Goal: Task Accomplishment & Management: Manage account settings

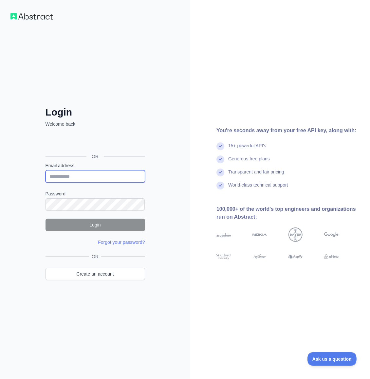
click at [104, 176] on input "Email address" at bounding box center [96, 176] width 100 height 12
type input "*"
type input "**********"
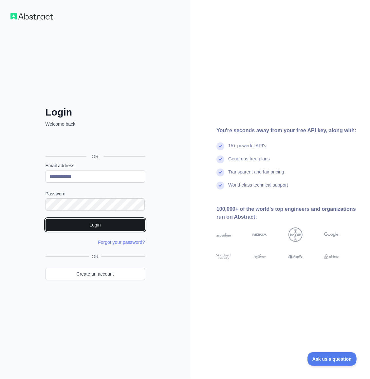
click at [99, 222] on button "Login" at bounding box center [96, 225] width 100 height 12
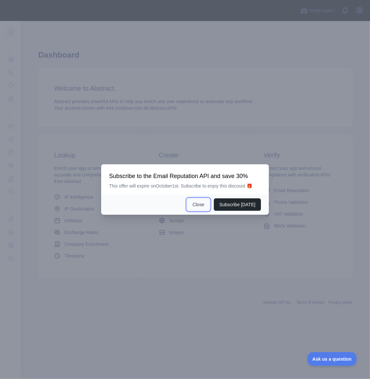
click at [205, 207] on button "Close" at bounding box center [198, 204] width 23 height 12
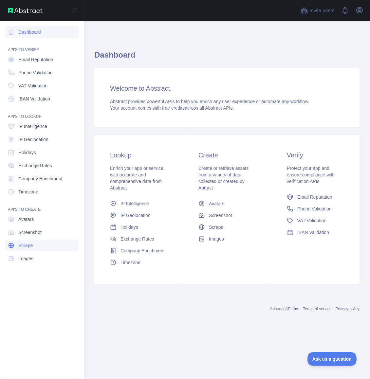
click at [27, 244] on span "Scrape" at bounding box center [25, 245] width 14 height 7
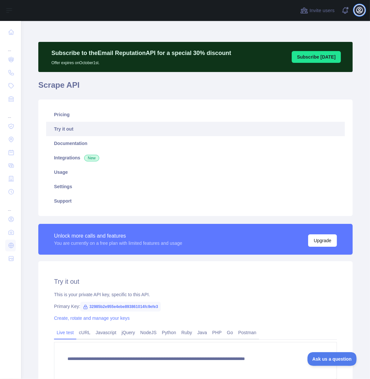
click at [363, 9] on icon "button" at bounding box center [360, 10] width 8 height 8
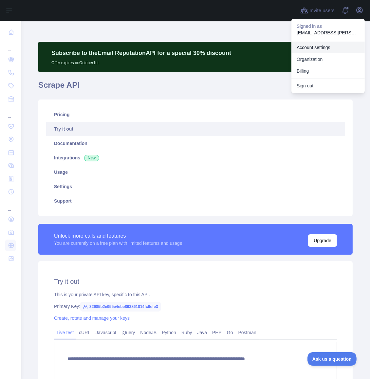
click at [319, 45] on link "Account settings" at bounding box center [327, 48] width 73 height 12
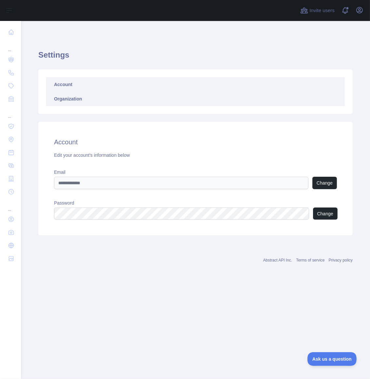
click at [73, 100] on link "Organization" at bounding box center [195, 99] width 299 height 14
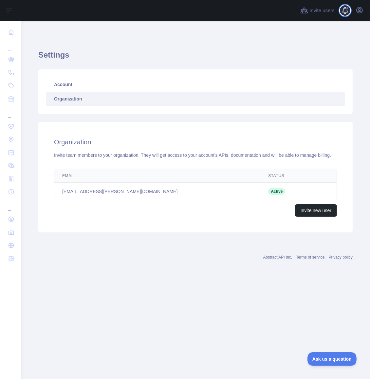
click at [349, 9] on span at bounding box center [347, 10] width 13 height 21
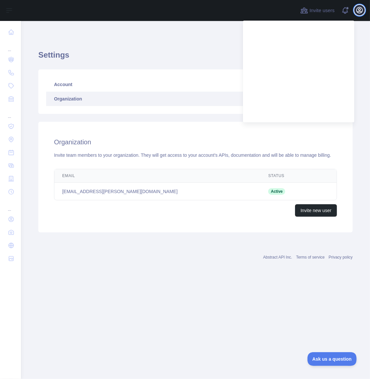
click at [362, 10] on icon "button" at bounding box center [360, 10] width 8 height 8
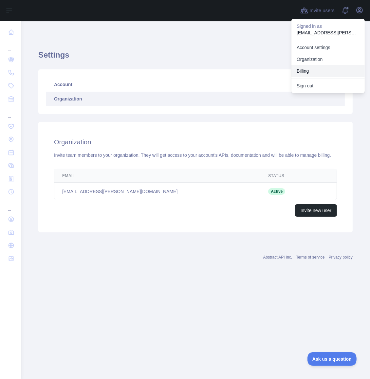
click at [316, 71] on button "Billing" at bounding box center [327, 71] width 73 height 12
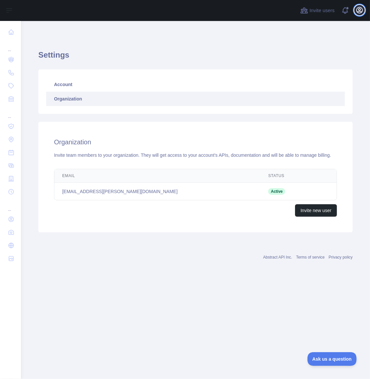
click at [360, 7] on icon "button" at bounding box center [360, 10] width 8 height 8
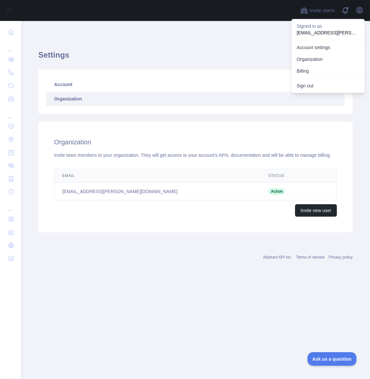
click at [214, 58] on h1 "Settings" at bounding box center [195, 58] width 314 height 16
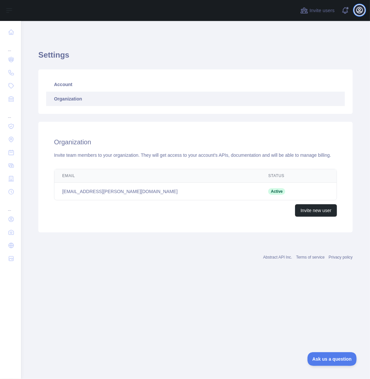
click at [362, 10] on icon "button" at bounding box center [360, 10] width 8 height 8
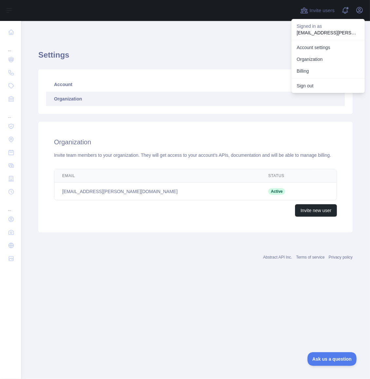
click at [268, 190] on span "Active" at bounding box center [276, 191] width 17 height 7
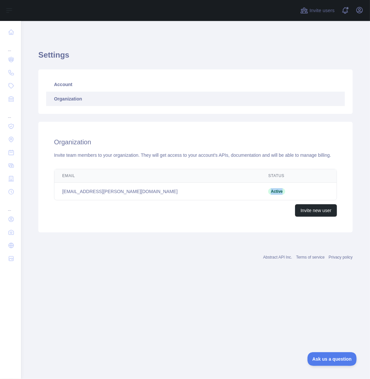
click at [268, 190] on span "Active" at bounding box center [276, 191] width 17 height 7
click at [297, 97] on link "Organization" at bounding box center [195, 99] width 299 height 14
click at [74, 99] on link "Organization" at bounding box center [195, 99] width 299 height 14
click at [152, 224] on div "Organization Invite team members to your organization. They will get access to …" at bounding box center [195, 177] width 314 height 111
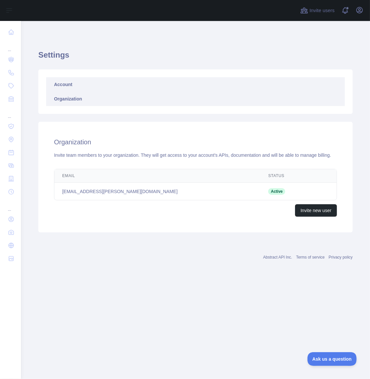
click at [64, 85] on link "Account" at bounding box center [195, 84] width 299 height 14
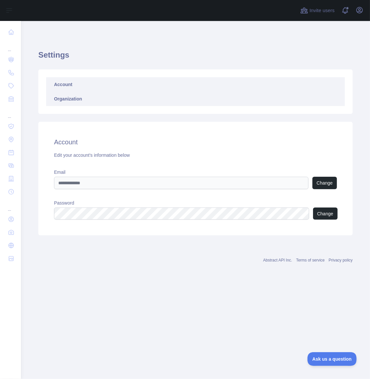
click at [62, 101] on link "Organization" at bounding box center [195, 99] width 299 height 14
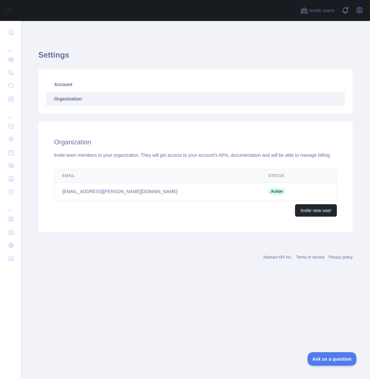
click at [66, 155] on div "Invite team members to your organization. They will get access to your account'…" at bounding box center [195, 155] width 283 height 7
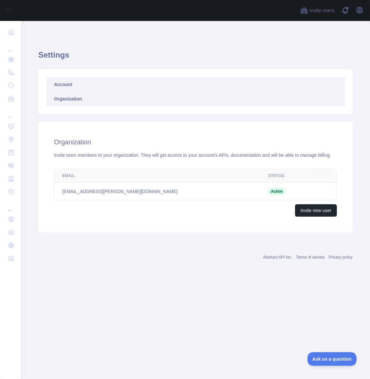
click at [61, 87] on link "Account" at bounding box center [195, 84] width 299 height 14
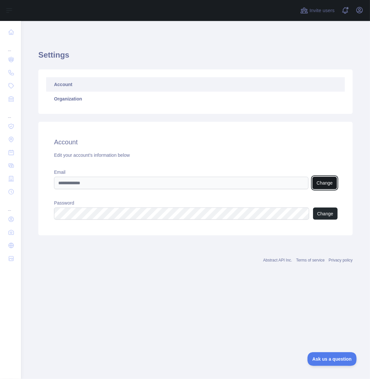
click at [328, 181] on button "Change" at bounding box center [324, 183] width 25 height 12
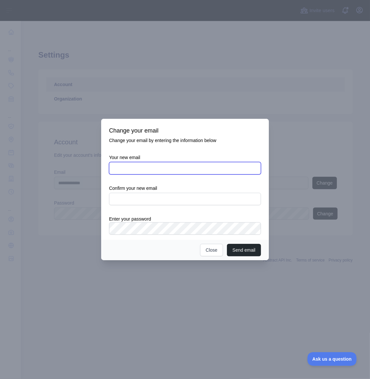
click at [139, 169] on input "Your new email" at bounding box center [185, 168] width 152 height 12
type input "*"
click at [115, 170] on input "**********" at bounding box center [185, 168] width 152 height 12
drag, startPoint x: 152, startPoint y: 169, endPoint x: 88, endPoint y: 164, distance: 64.0
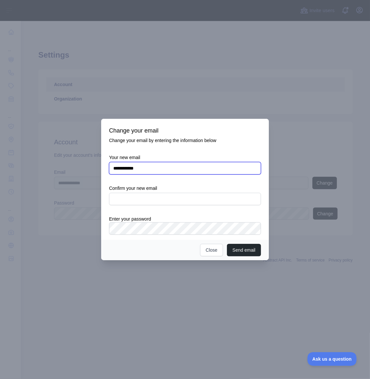
click at [88, 164] on div "**********" at bounding box center [185, 189] width 370 height 379
type input "**********"
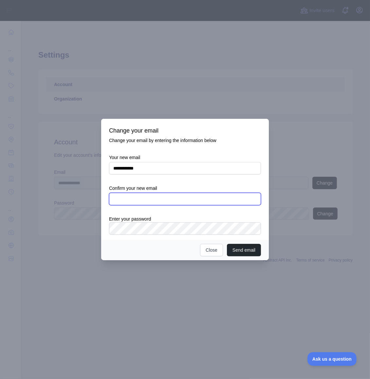
click at [133, 198] on input "text" at bounding box center [185, 199] width 152 height 12
paste input "**********"
type input "**********"
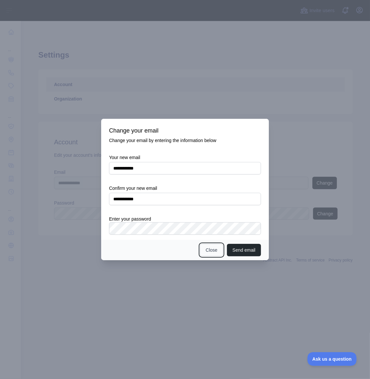
click at [212, 251] on button "Close" at bounding box center [211, 250] width 23 height 12
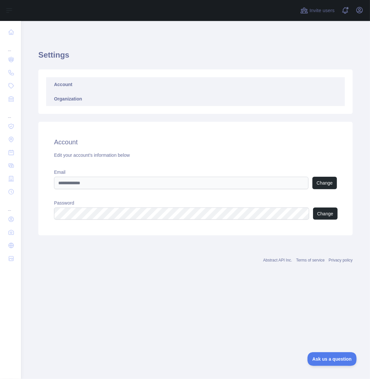
click at [122, 99] on link "Organization" at bounding box center [195, 99] width 299 height 14
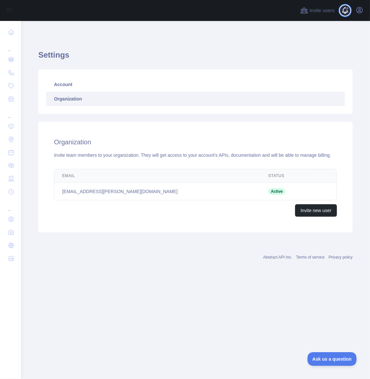
click at [346, 9] on span at bounding box center [347, 10] width 13 height 21
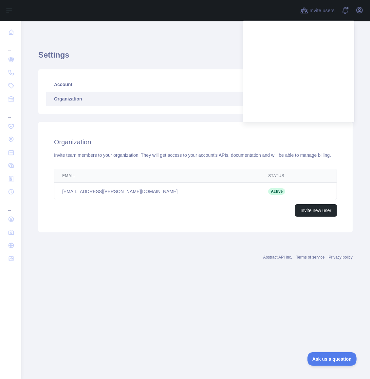
click at [224, 291] on main "Settings Account Organization Organization Invite team members to your organiza…" at bounding box center [195, 200] width 349 height 358
